Goal: Task Accomplishment & Management: Use online tool/utility

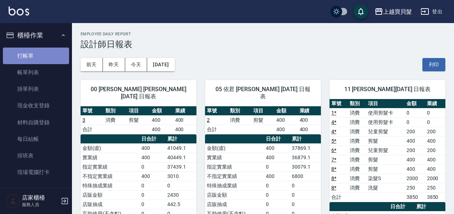
click at [41, 59] on link "打帳單" at bounding box center [36, 55] width 66 height 17
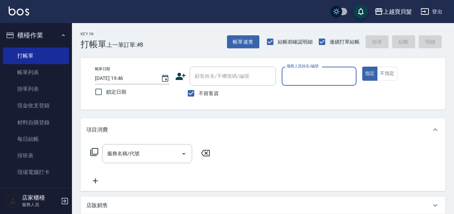
click at [313, 78] on input "服務人員姓名/編號" at bounding box center [319, 76] width 68 height 13
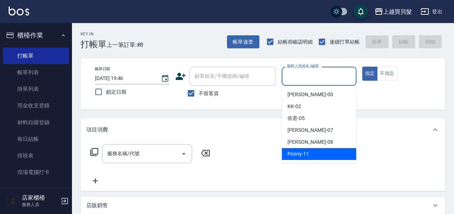
click at [301, 154] on span "Ponny -11" at bounding box center [298, 154] width 22 height 8
type input "Ponny-11"
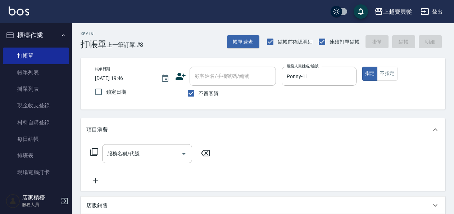
click at [95, 150] on icon at bounding box center [94, 152] width 9 height 9
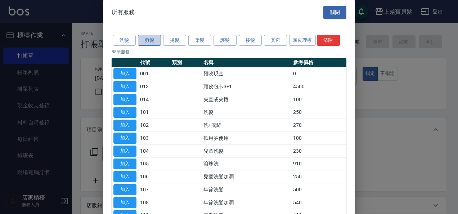
click at [151, 40] on button "剪髮" at bounding box center [149, 40] width 23 height 11
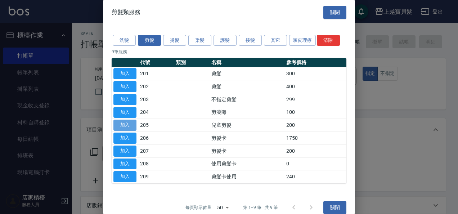
click at [136, 120] on button "加入" at bounding box center [124, 124] width 23 height 11
type input "兒童剪髮(205)"
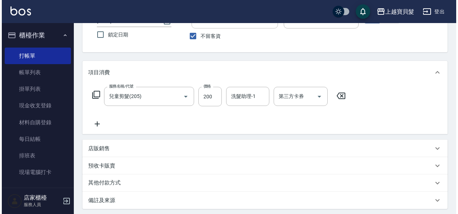
scroll to position [133, 0]
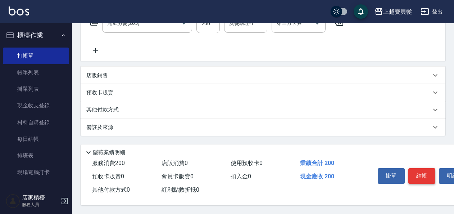
click at [423, 173] on button "結帳" at bounding box center [421, 175] width 27 height 15
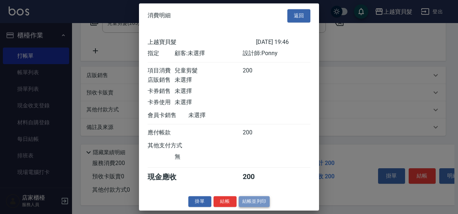
click at [243, 204] on button "結帳並列印" at bounding box center [254, 201] width 31 height 11
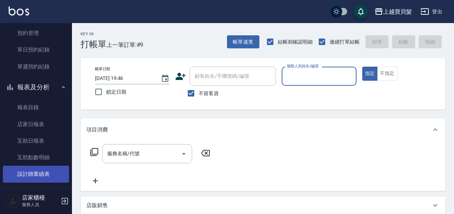
scroll to position [252, 0]
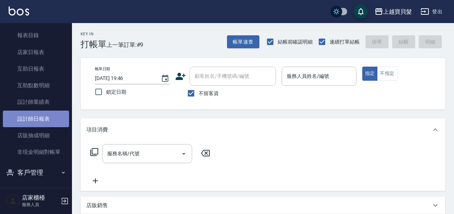
click at [51, 113] on link "設計師日報表" at bounding box center [36, 118] width 66 height 17
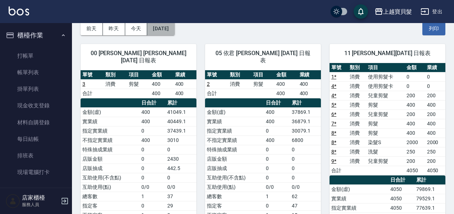
click at [174, 31] on button "[DATE]" at bounding box center [160, 28] width 27 height 13
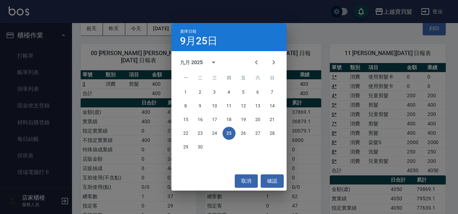
click at [327, 28] on div "選擇日期 9月25日 九月 2025 一 二 三 四 五 六 日 1 2 3 4 5 6 7 8 9 10 11 12 13 14 15 16 17 18 1…" at bounding box center [229, 107] width 458 height 214
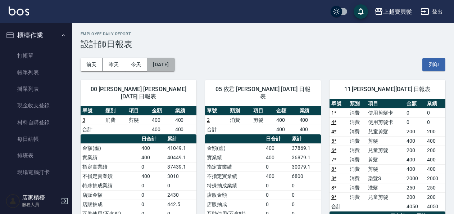
click at [166, 63] on button "[DATE]" at bounding box center [160, 64] width 27 height 13
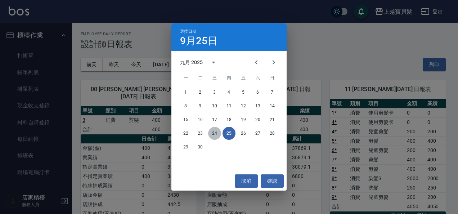
click at [216, 134] on button "24" at bounding box center [214, 133] width 13 height 13
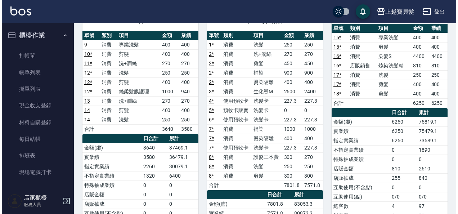
scroll to position [9, 0]
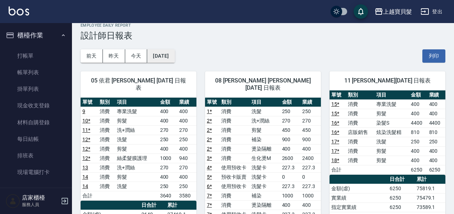
click at [174, 58] on button "2025/09/24" at bounding box center [160, 55] width 27 height 13
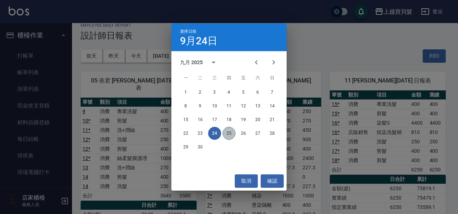
click at [228, 137] on button "25" at bounding box center [228, 133] width 13 height 13
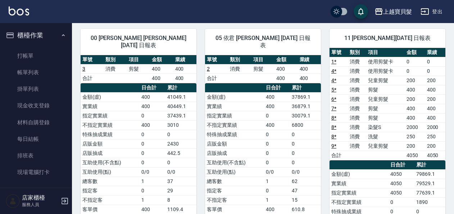
scroll to position [36, 0]
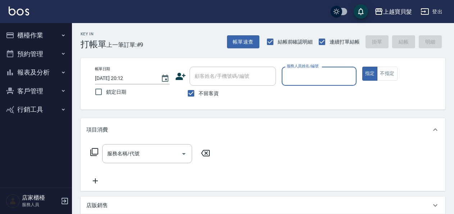
click at [35, 38] on button "櫃檯作業" at bounding box center [36, 35] width 66 height 19
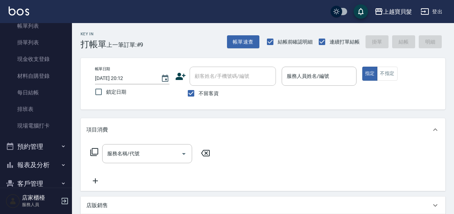
scroll to position [78, 0]
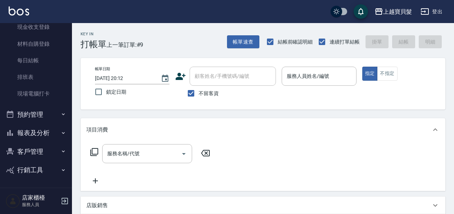
click at [40, 136] on button "報表及分析" at bounding box center [36, 132] width 66 height 19
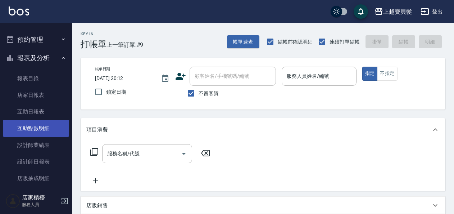
scroll to position [217, 0]
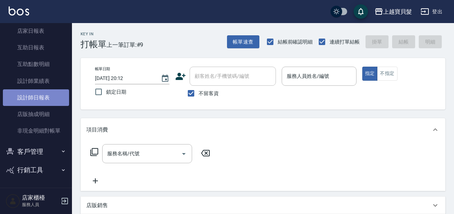
click at [36, 99] on link "設計師日報表" at bounding box center [36, 97] width 66 height 17
